Goal: Task Accomplishment & Management: Manage account settings

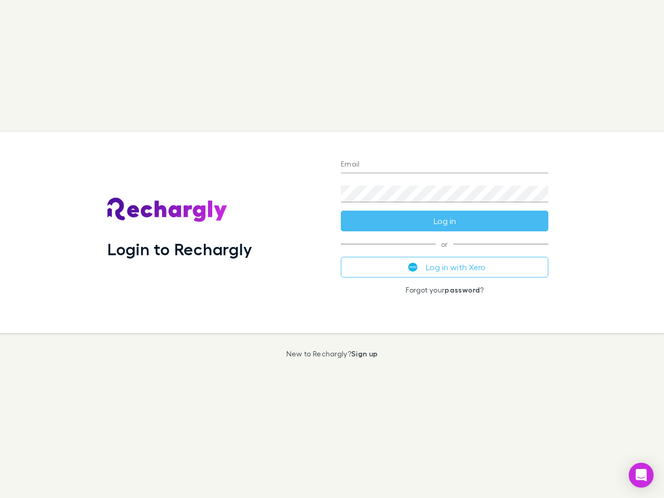
click at [332, 249] on div "Login to Rechargly" at bounding box center [215, 232] width 233 height 201
click at [445, 165] on input "Email" at bounding box center [445, 165] width 208 height 17
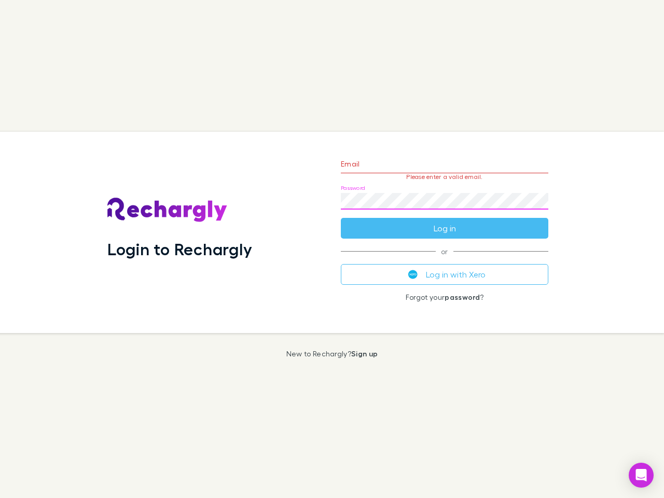
click at [445, 221] on form "Email Please enter a valid email. Password Log in" at bounding box center [445, 193] width 208 height 90
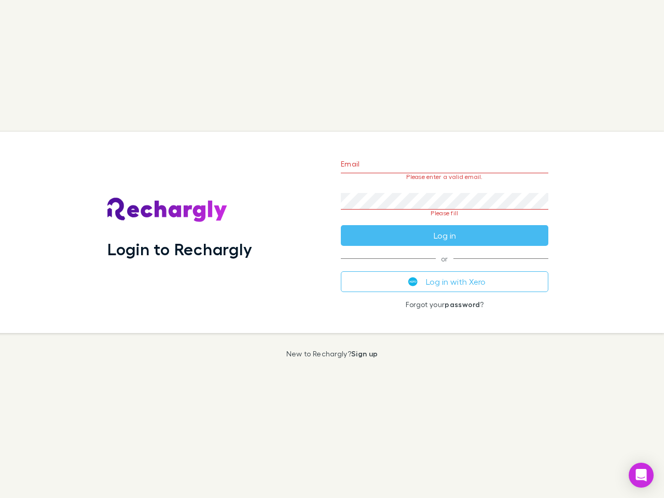
click at [445, 267] on div "Email Please enter a valid email. Password Please fill Log in or Log in with Xe…" at bounding box center [445, 232] width 224 height 201
click at [641, 475] on icon "Open Intercom Messenger" at bounding box center [641, 475] width 11 height 12
